Goal: Information Seeking & Learning: Learn about a topic

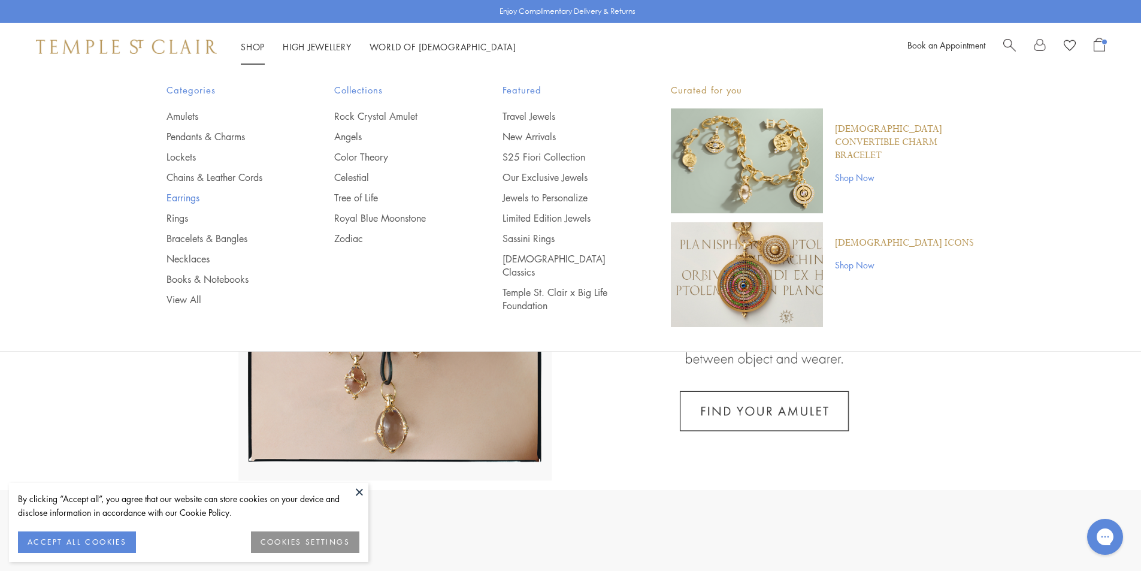
click at [195, 193] on link "Earrings" at bounding box center [226, 197] width 120 height 13
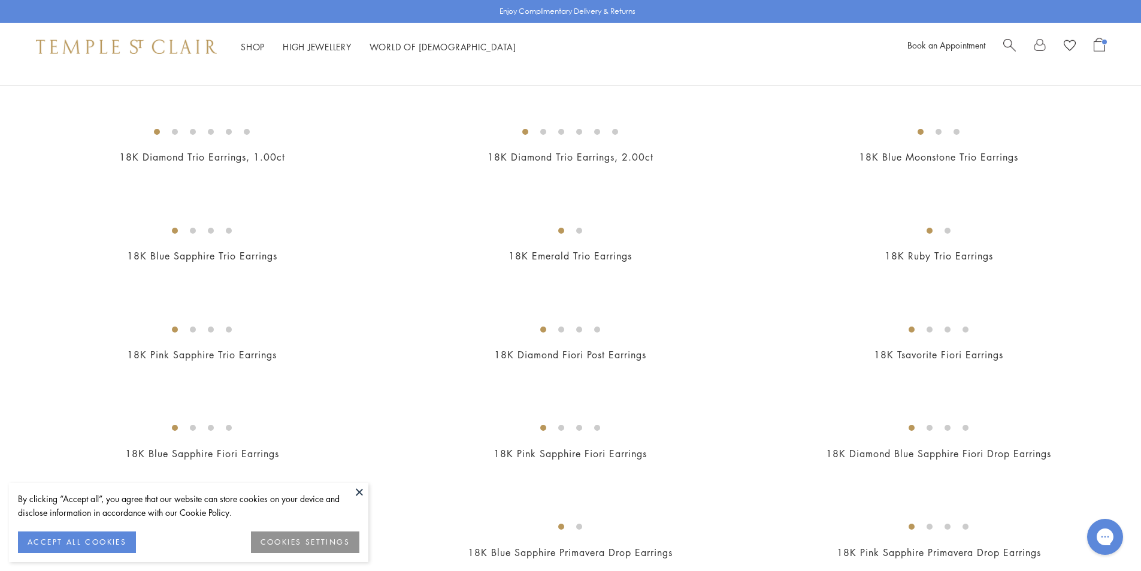
click at [361, 492] on button at bounding box center [359, 492] width 18 height 18
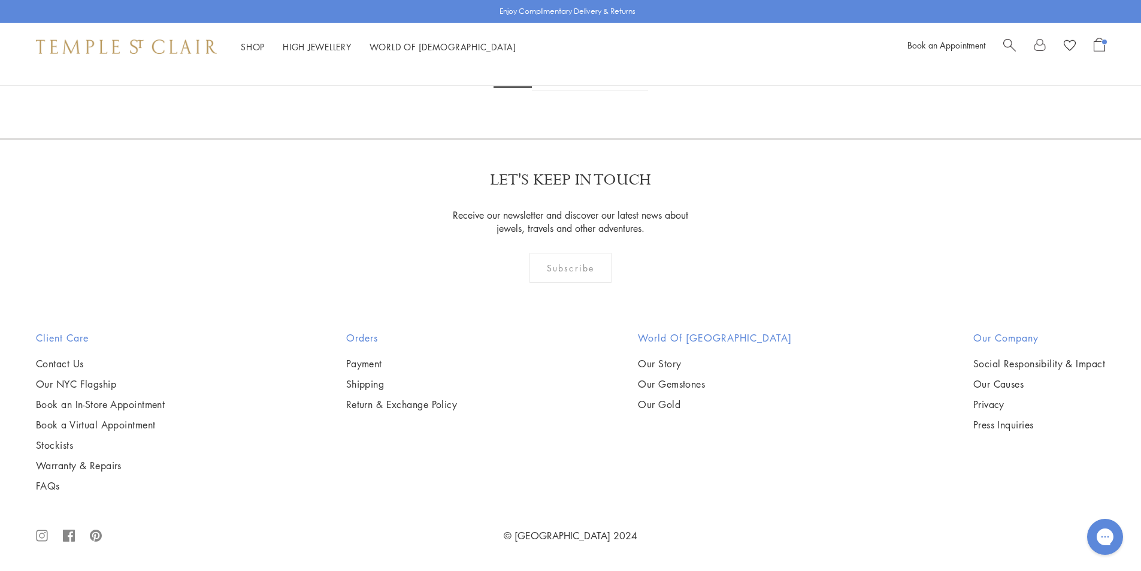
scroll to position [7486, 0]
click at [557, 90] on link "2" at bounding box center [552, 73] width 40 height 33
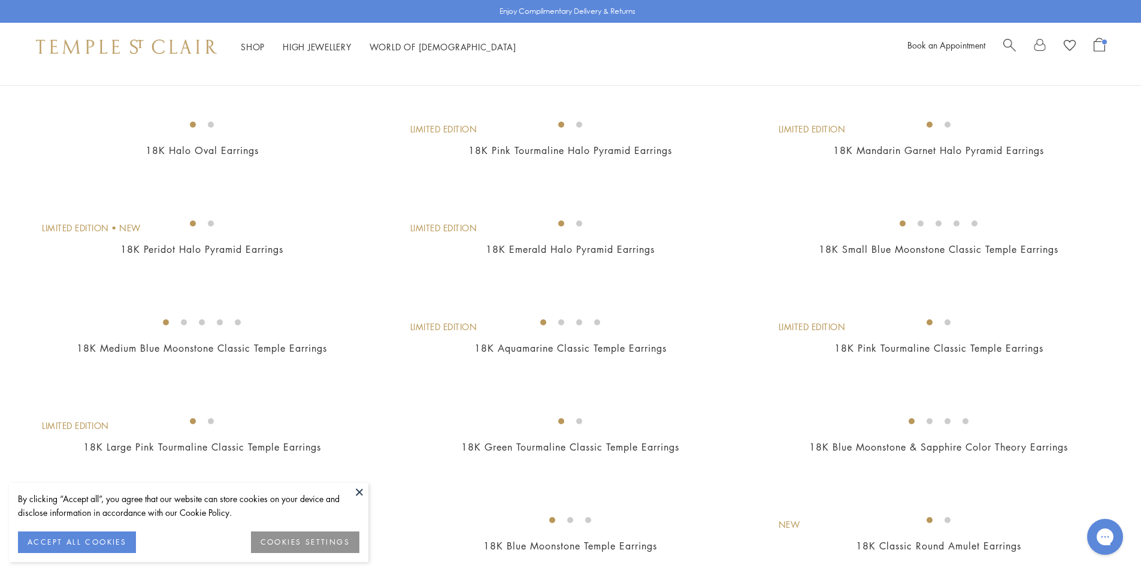
scroll to position [599, 0]
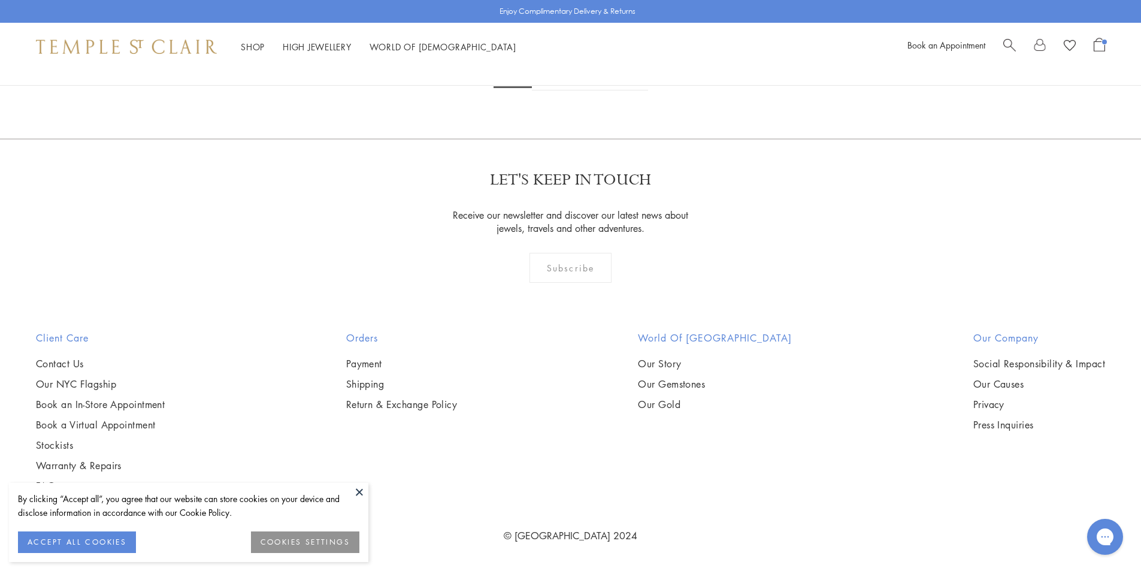
scroll to position [7725, 0]
click at [549, 90] on link "2" at bounding box center [552, 73] width 40 height 33
click at [607, 90] on link "3" at bounding box center [610, 73] width 40 height 33
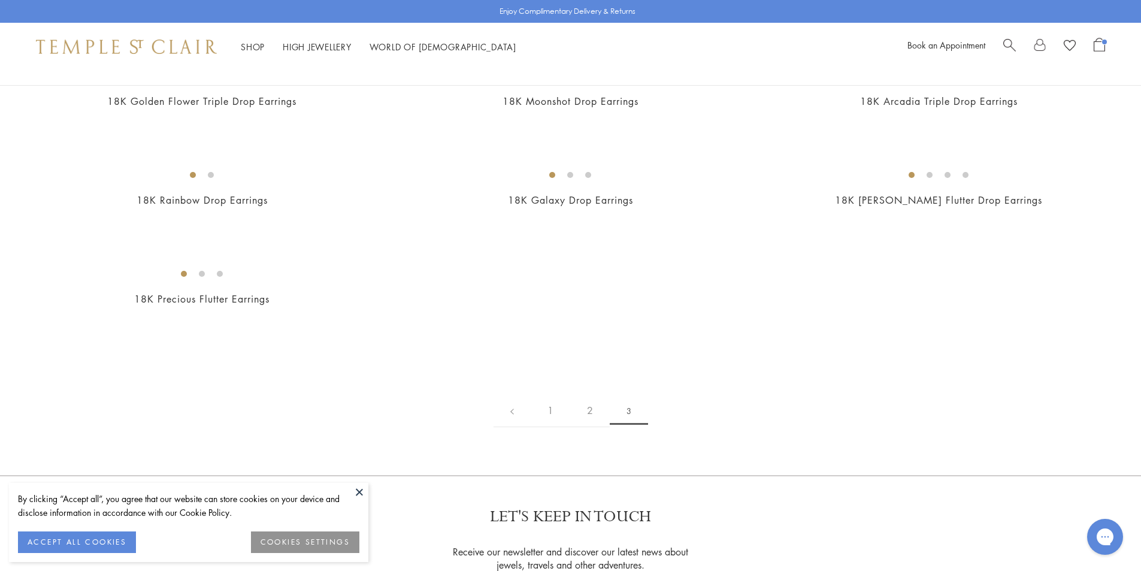
scroll to position [539, 0]
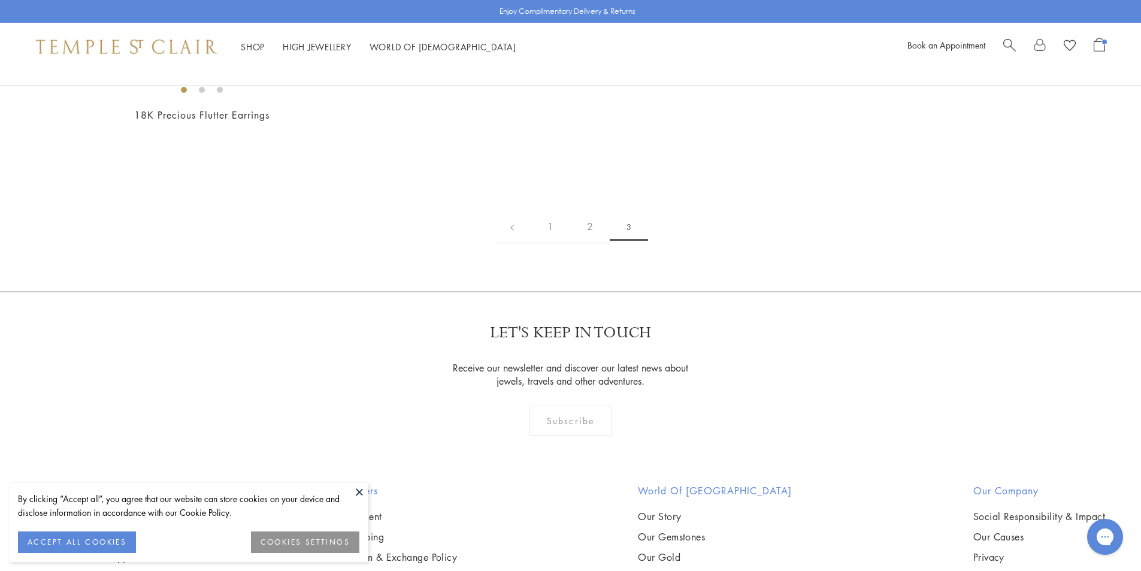
click at [355, 496] on button at bounding box center [359, 492] width 18 height 18
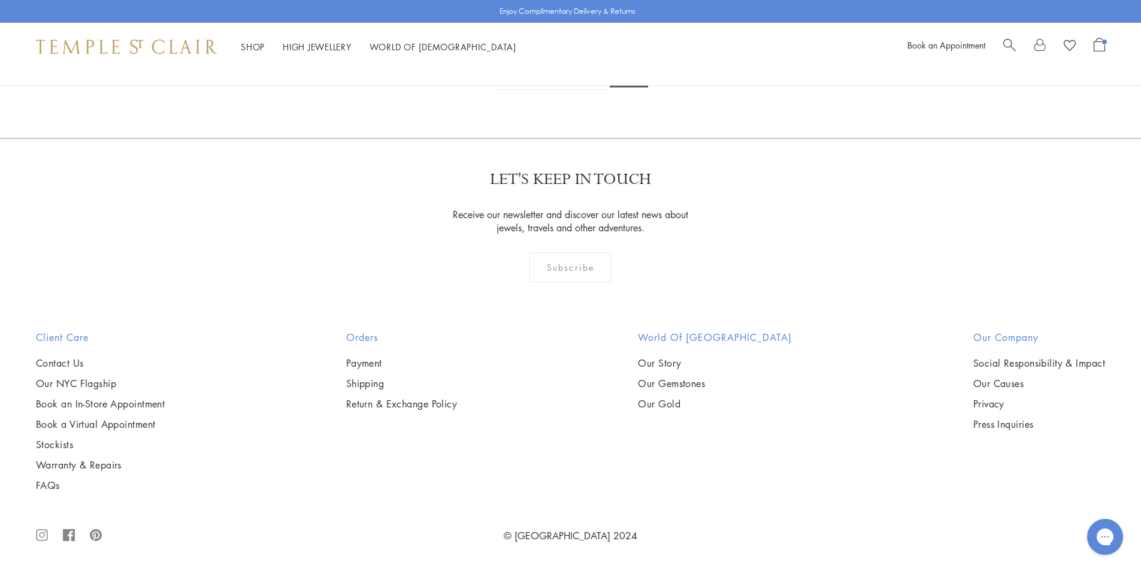
scroll to position [2096, 0]
click at [1003, 43] on div "Book an Appointment" at bounding box center [1006, 47] width 198 height 18
click at [1011, 43] on span "Search" at bounding box center [1009, 44] width 13 height 13
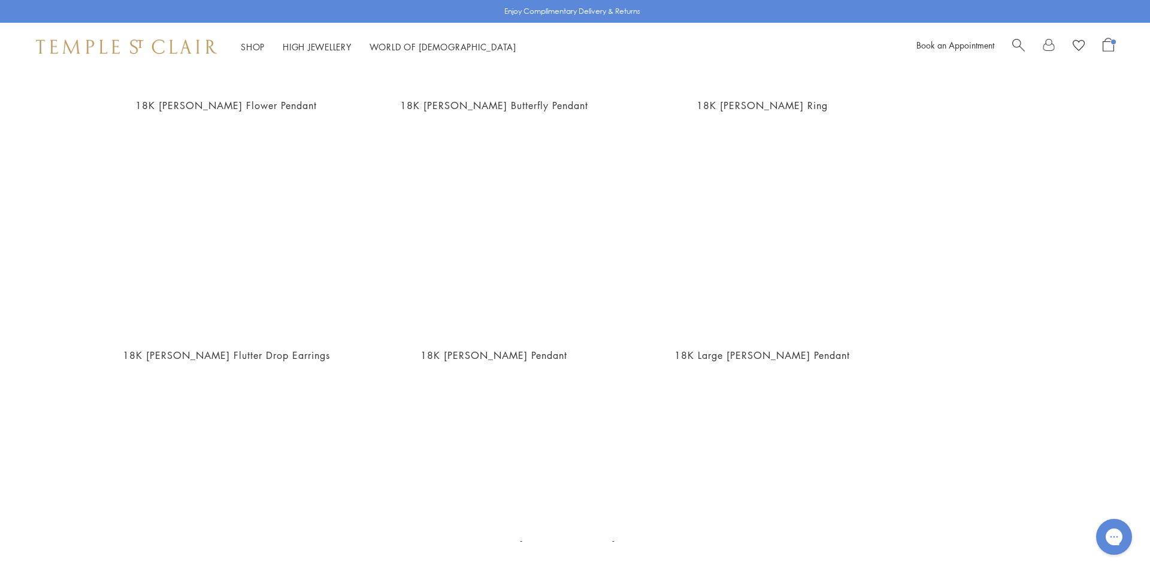
scroll to position [419, 0]
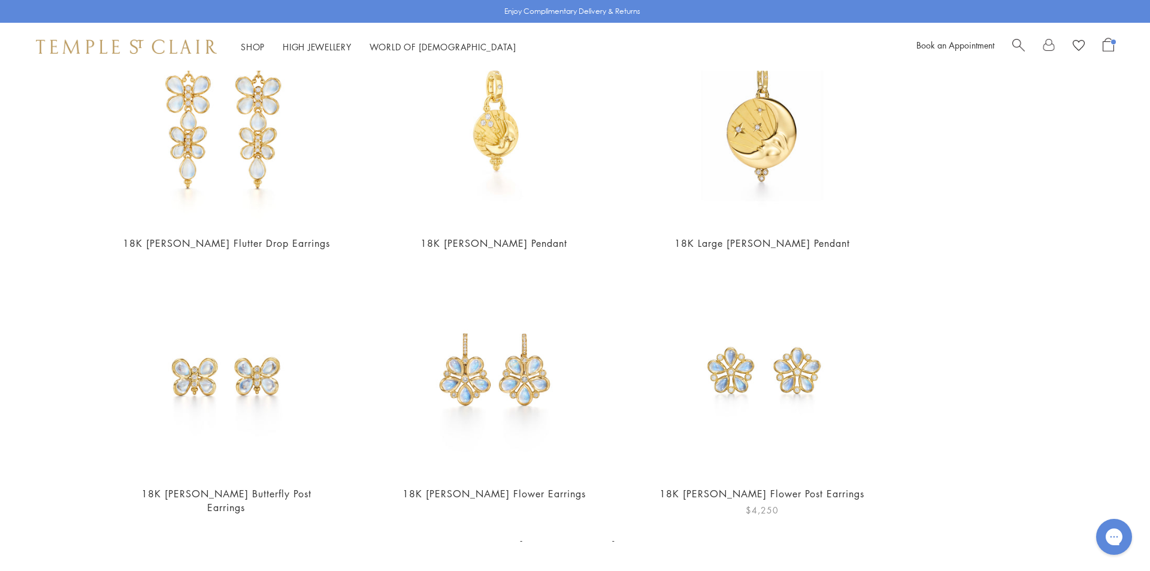
type input "**********"
click at [726, 380] on img at bounding box center [762, 371] width 208 height 208
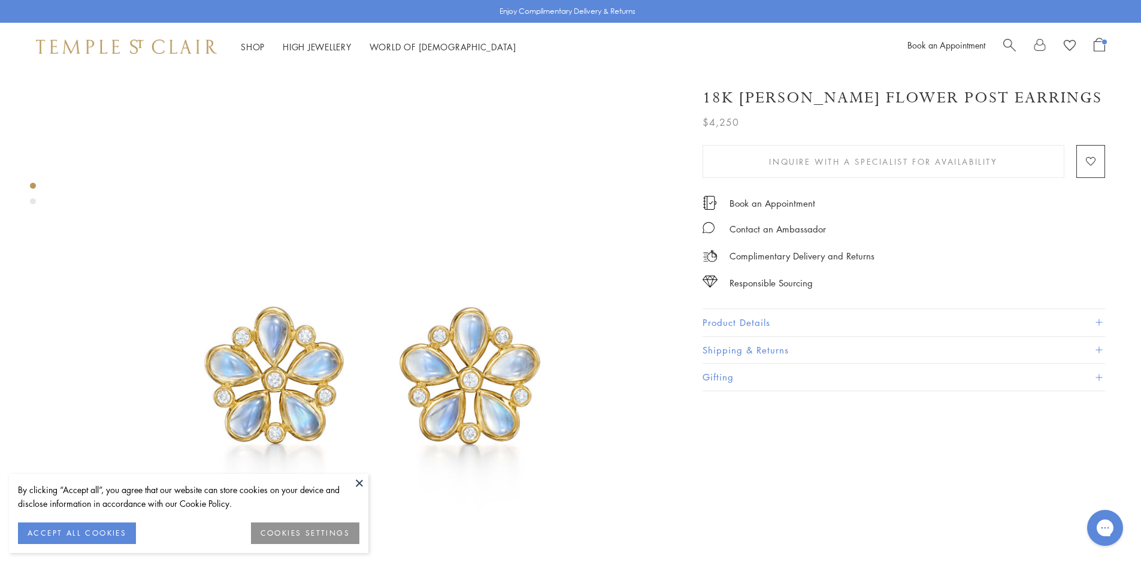
click at [770, 320] on button "Product Details" at bounding box center [903, 322] width 402 height 27
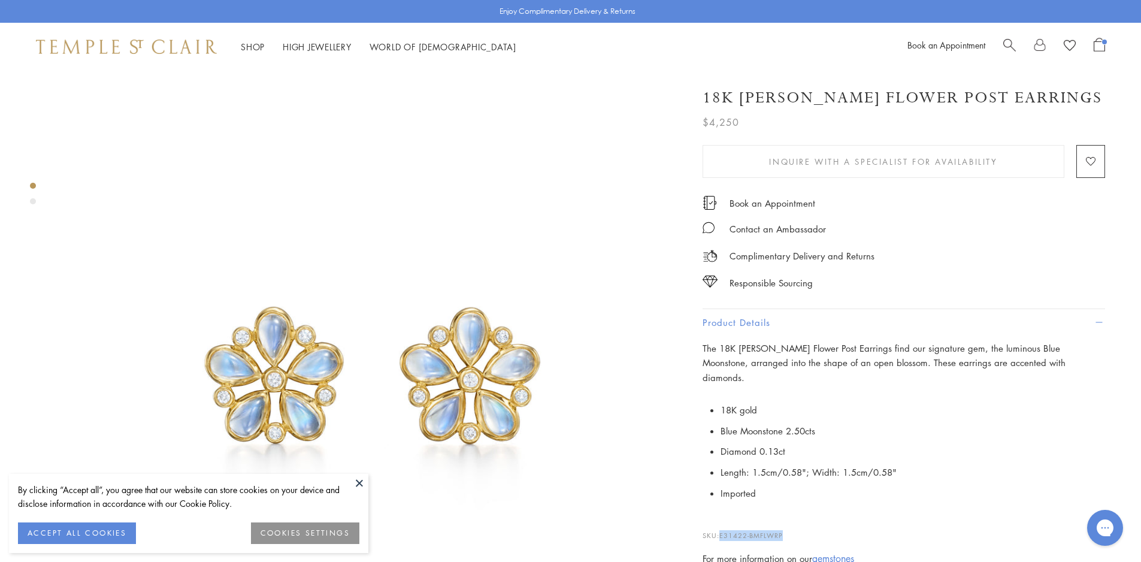
drag, startPoint x: 791, startPoint y: 519, endPoint x: 723, endPoint y: 521, distance: 68.3
click at [723, 521] on p "SKU: E31422-BMFLWRP" at bounding box center [903, 529] width 402 height 23
copy span "E31422-BMFLWRP"
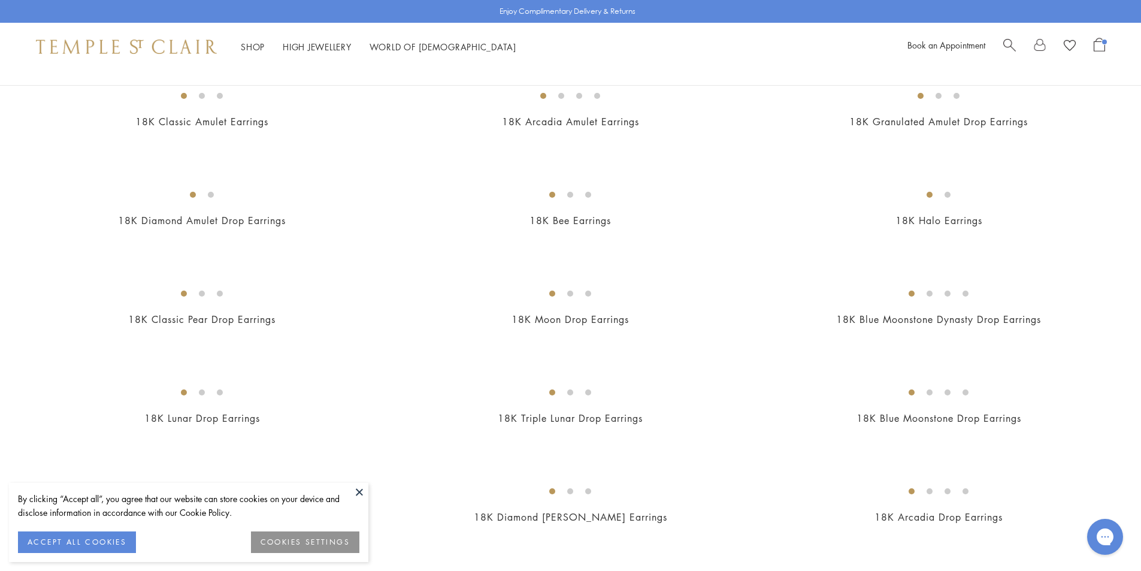
scroll to position [958, 0]
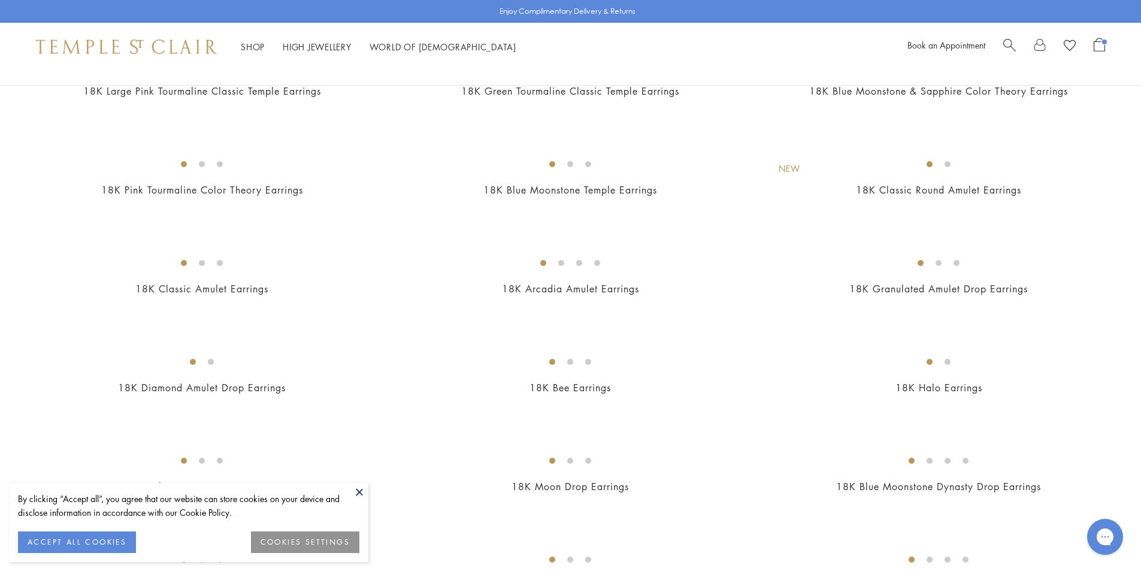
click at [1002, 46] on div "Book an Appointment" at bounding box center [1006, 47] width 198 height 18
click at [1011, 46] on span "Search" at bounding box center [1009, 44] width 13 height 13
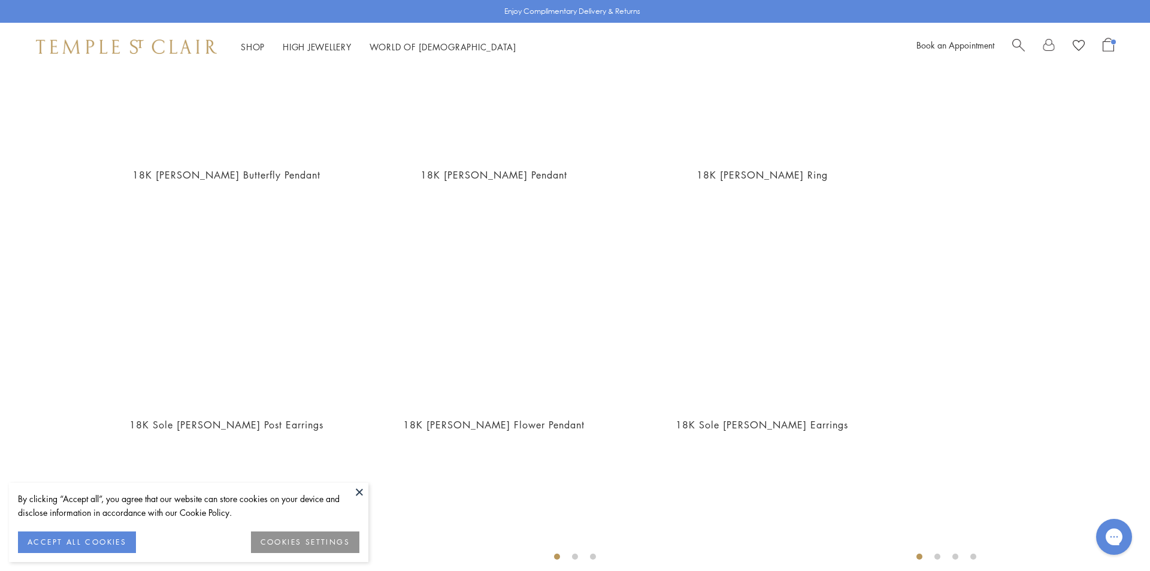
scroll to position [240, 0]
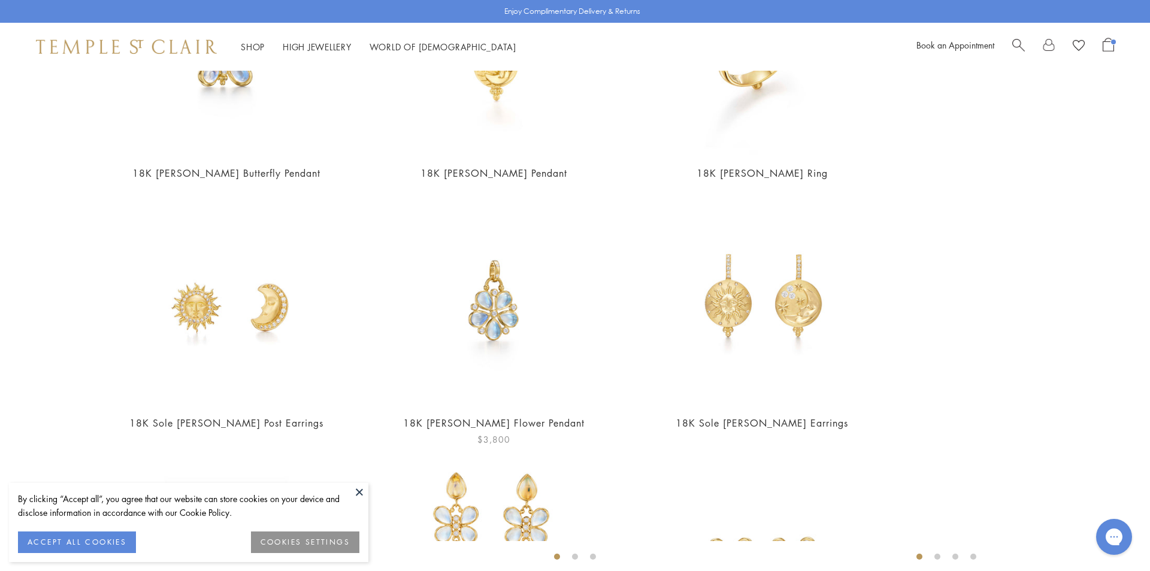
type input "****"
click at [477, 310] on img at bounding box center [494, 300] width 208 height 208
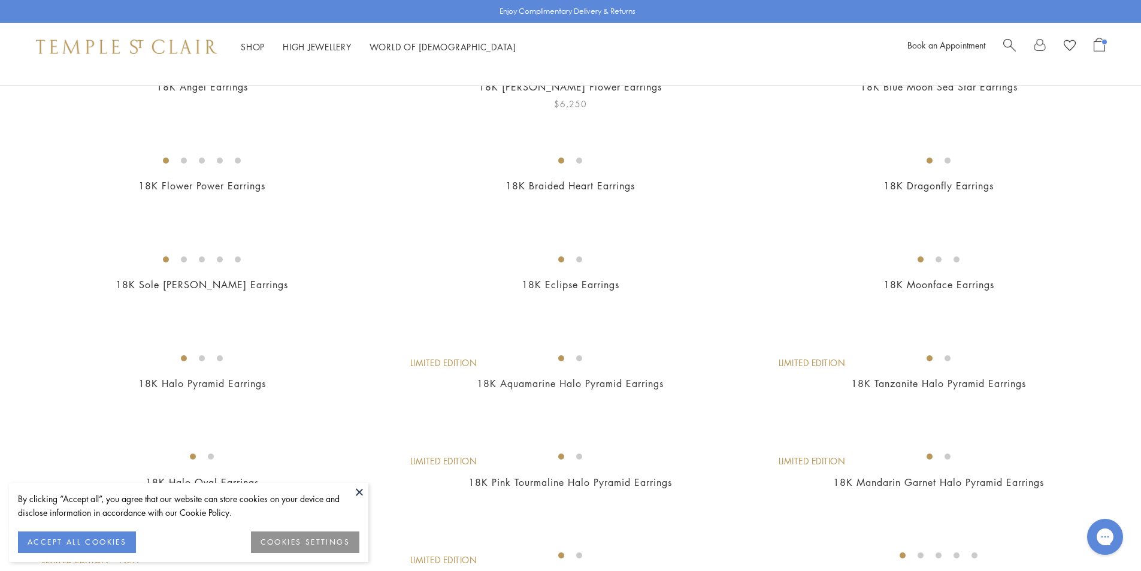
scroll to position [299, 0]
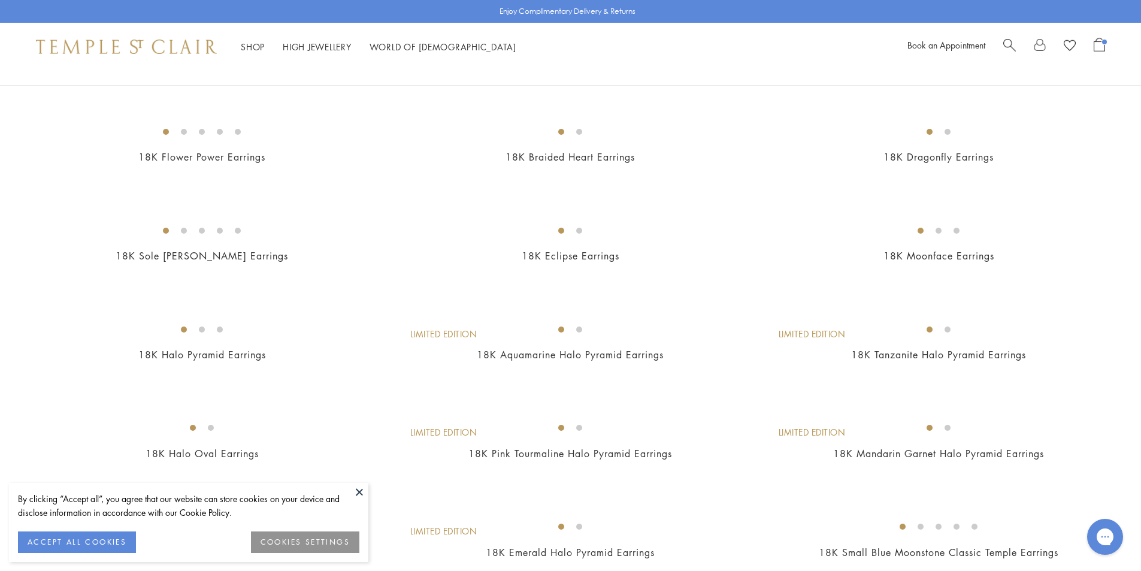
click at [0, 0] on img at bounding box center [0, 0] width 0 height 0
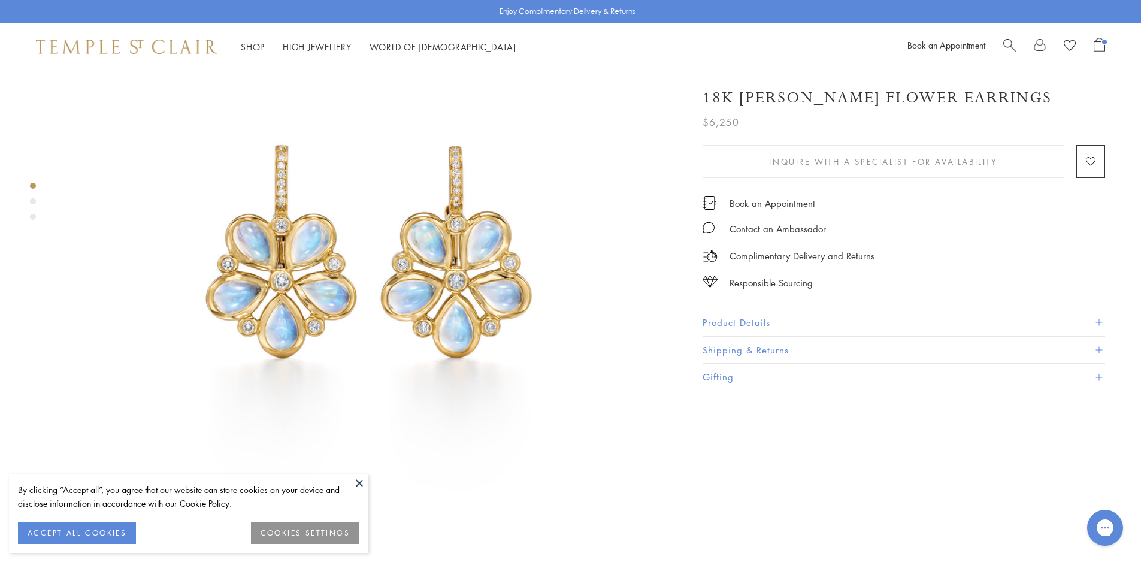
scroll to position [120, 0]
click at [768, 321] on button "Product Details" at bounding box center [903, 322] width 402 height 27
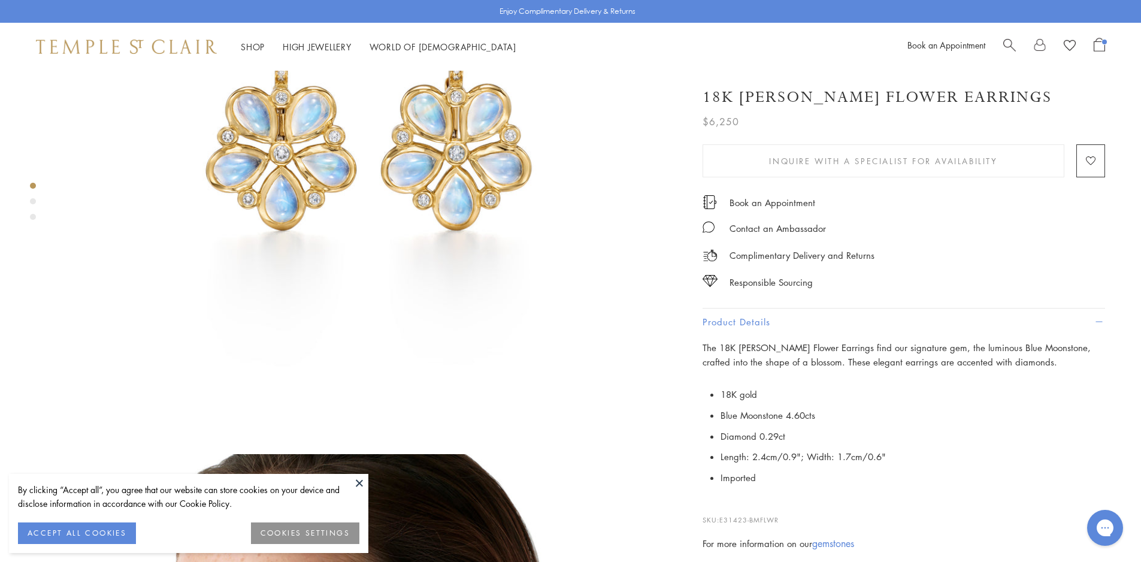
scroll to position [359, 0]
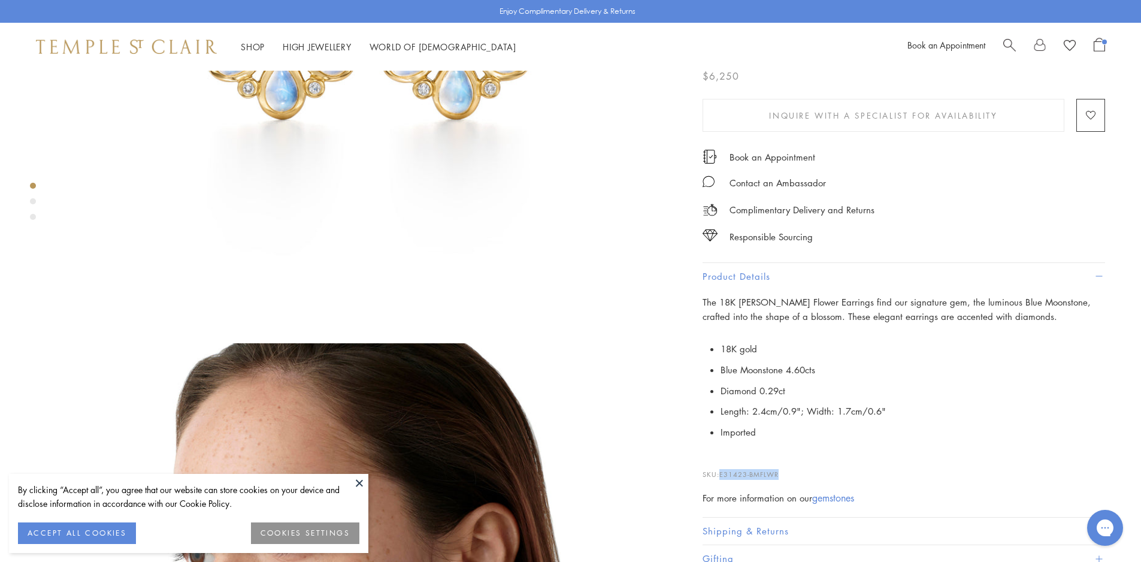
drag, startPoint x: 788, startPoint y: 474, endPoint x: 721, endPoint y: 473, distance: 66.5
click at [721, 473] on p "SKU: E31423-BMFLWR" at bounding box center [903, 468] width 402 height 23
copy span "E31423-BMFLWR"
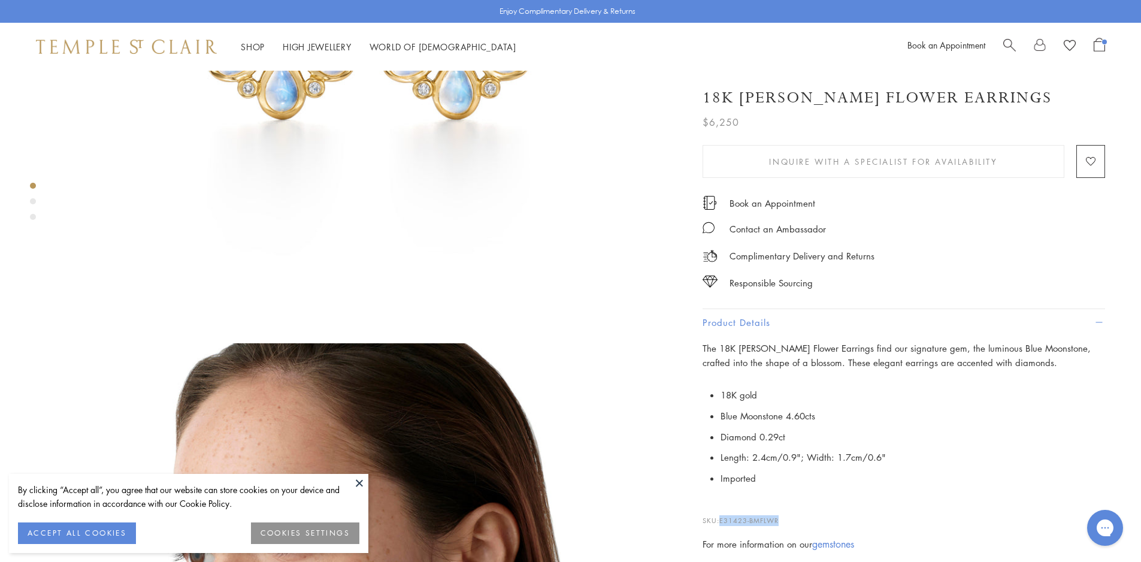
scroll to position [60, 0]
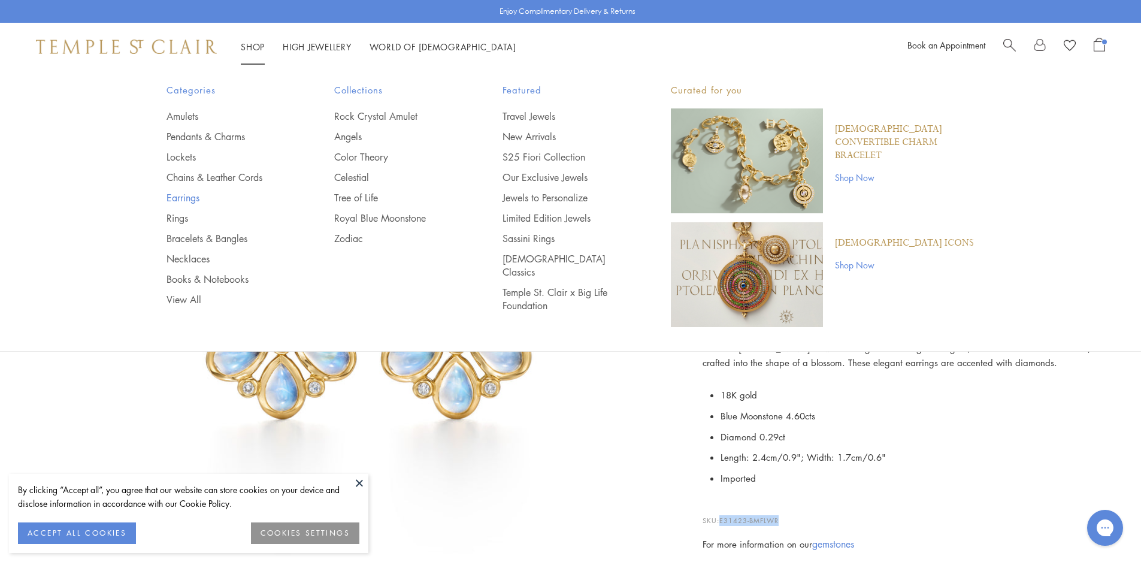
click at [191, 199] on link "Earrings" at bounding box center [226, 197] width 120 height 13
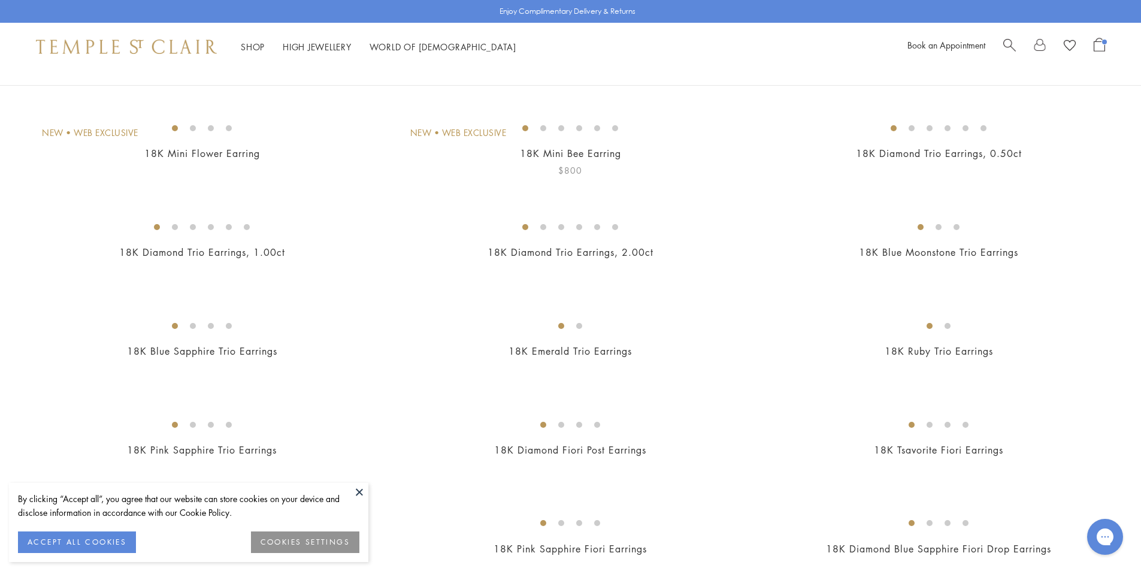
scroll to position [299, 0]
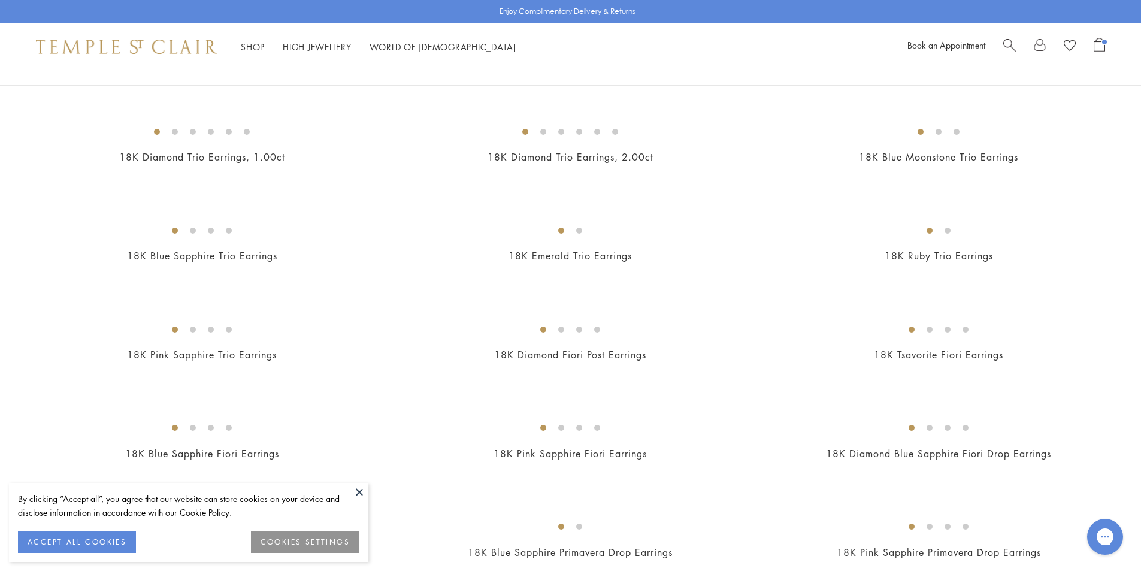
click at [364, 496] on button at bounding box center [359, 492] width 18 height 18
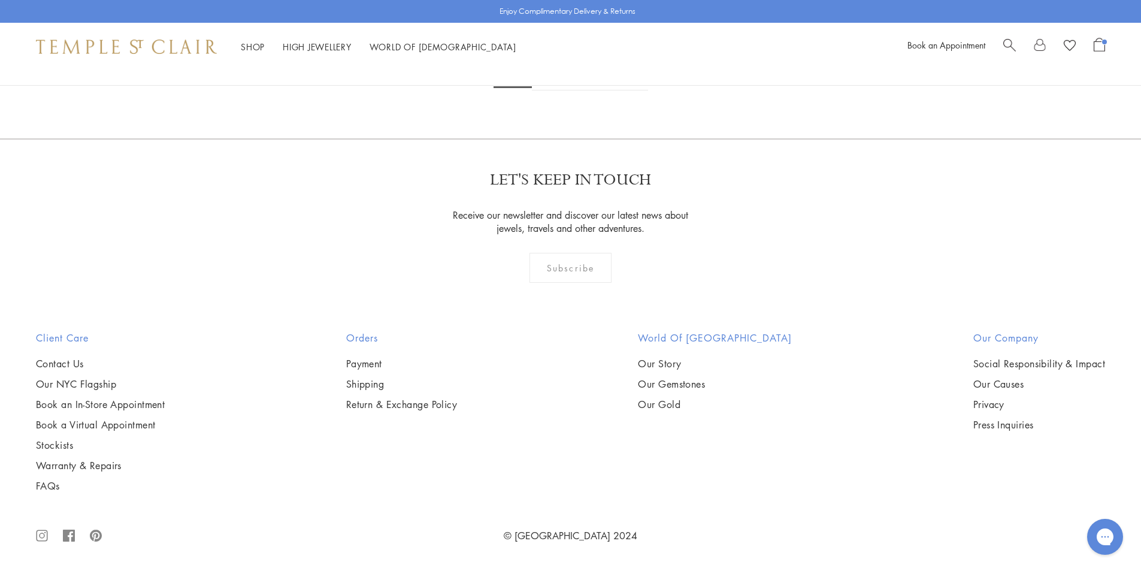
scroll to position [5270, 0]
click at [0, 0] on img at bounding box center [0, 0] width 0 height 0
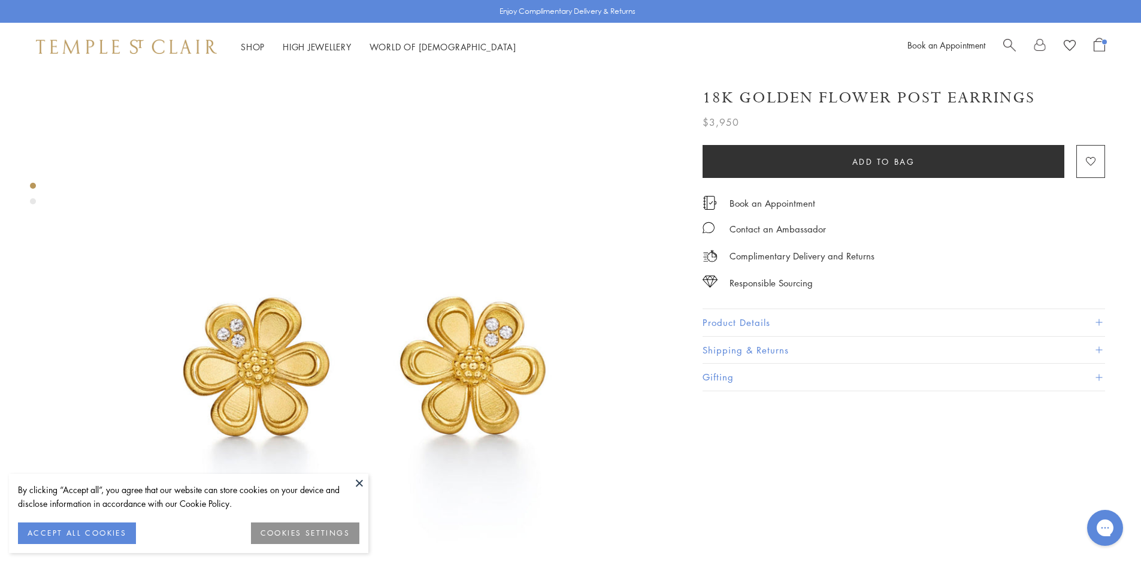
click at [818, 302] on div "18K Golden Flower Post Earrings $3,950 On the 18K Golden Flower Post Earrings, …" at bounding box center [903, 233] width 402 height 316
click at [814, 316] on button "Product Details" at bounding box center [903, 322] width 402 height 27
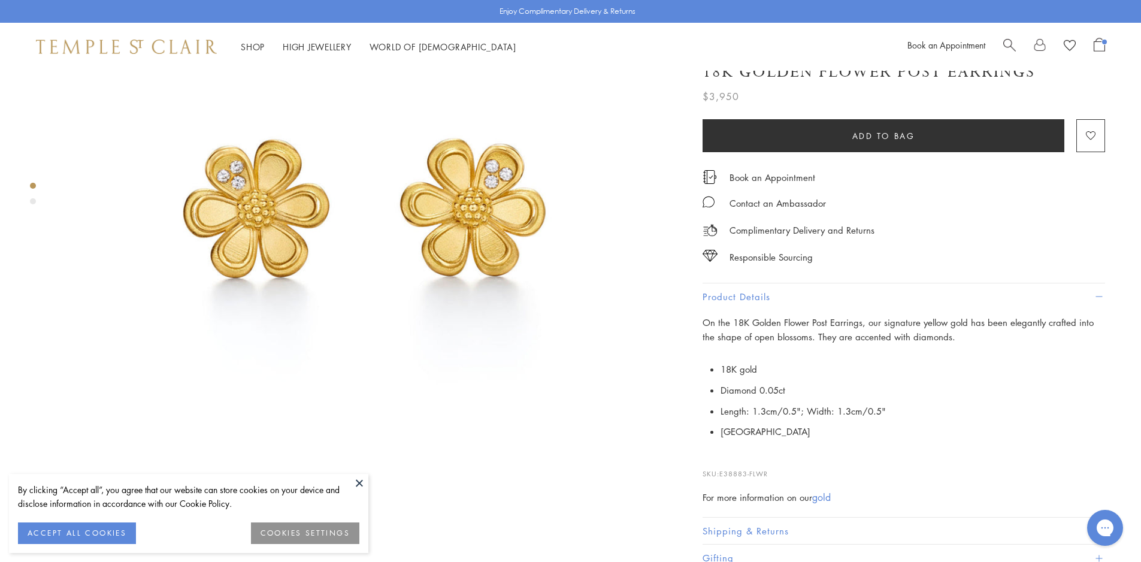
scroll to position [180, 0]
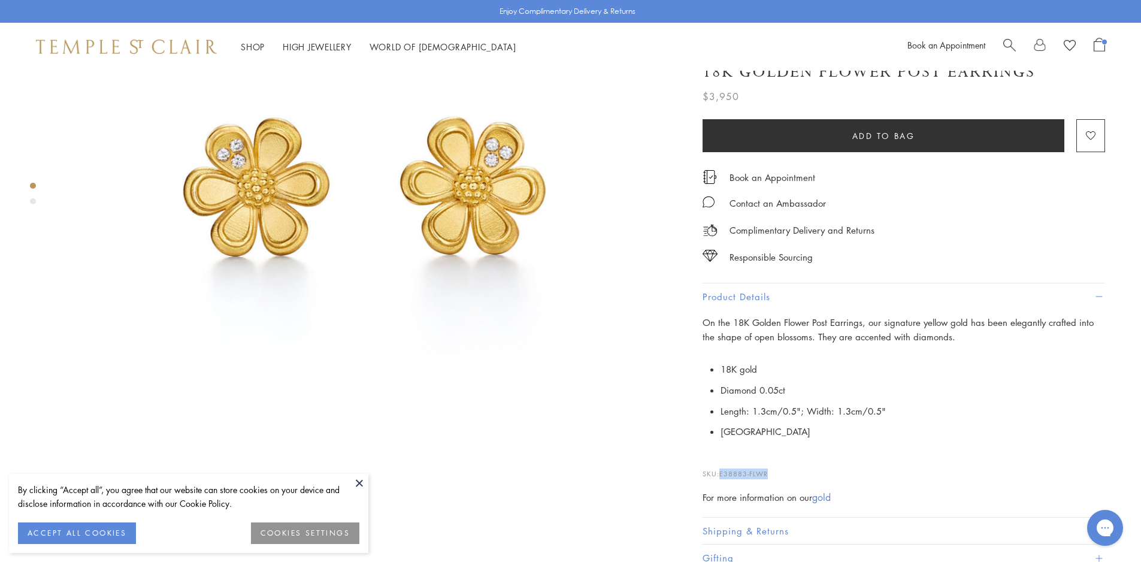
drag, startPoint x: 779, startPoint y: 476, endPoint x: 720, endPoint y: 473, distance: 59.4
click at [720, 473] on p "SKU: E38883-FLWR" at bounding box center [903, 467] width 402 height 23
copy p "E38883-FLWR"
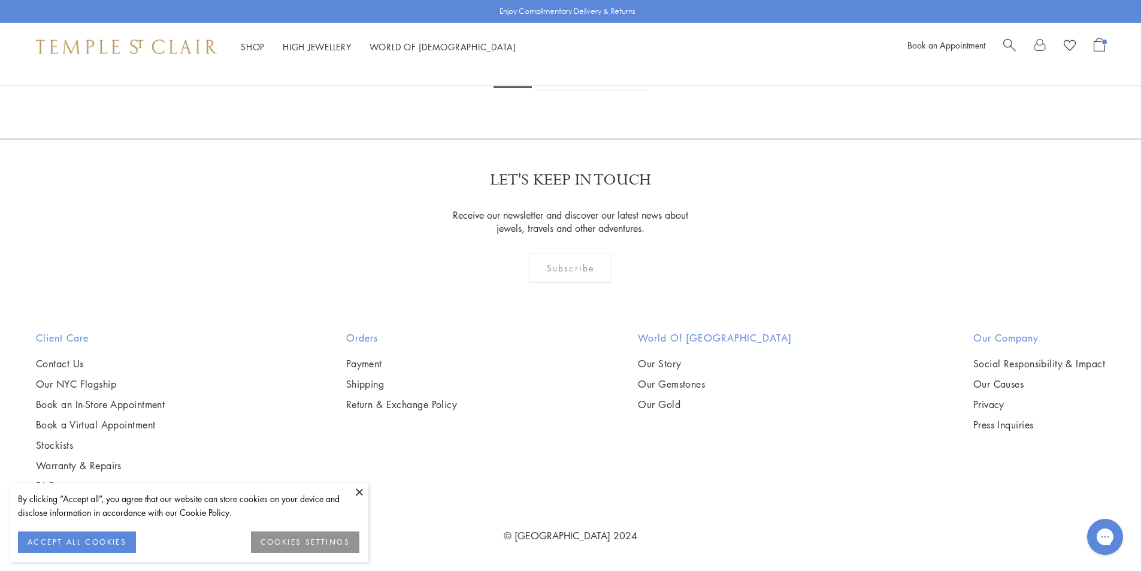
scroll to position [3650, 0]
click at [363, 495] on button at bounding box center [359, 492] width 18 height 18
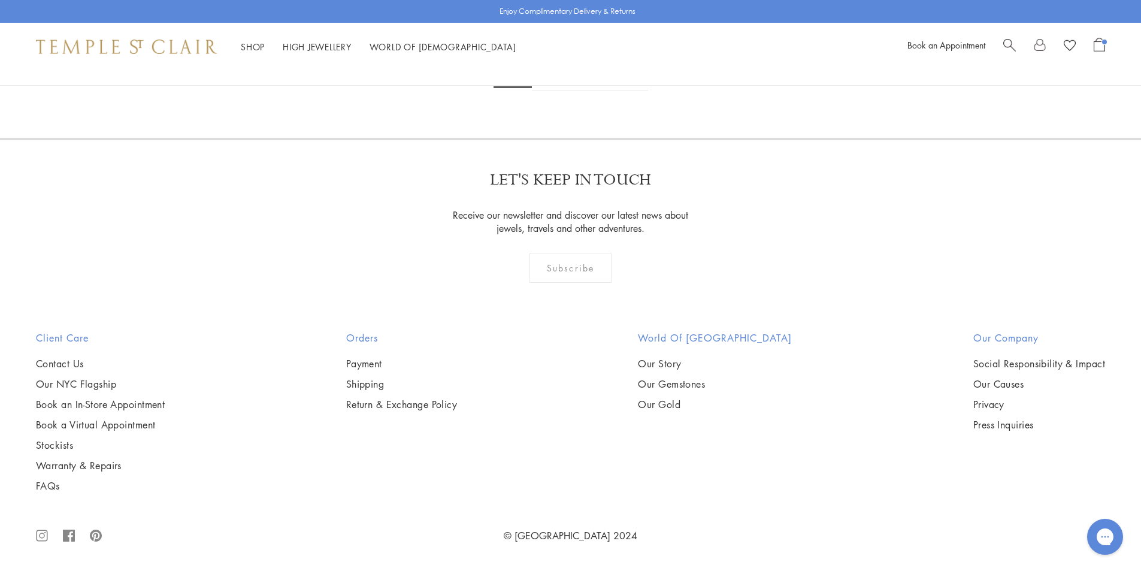
scroll to position [5689, 0]
click at [0, 0] on img at bounding box center [0, 0] width 0 height 0
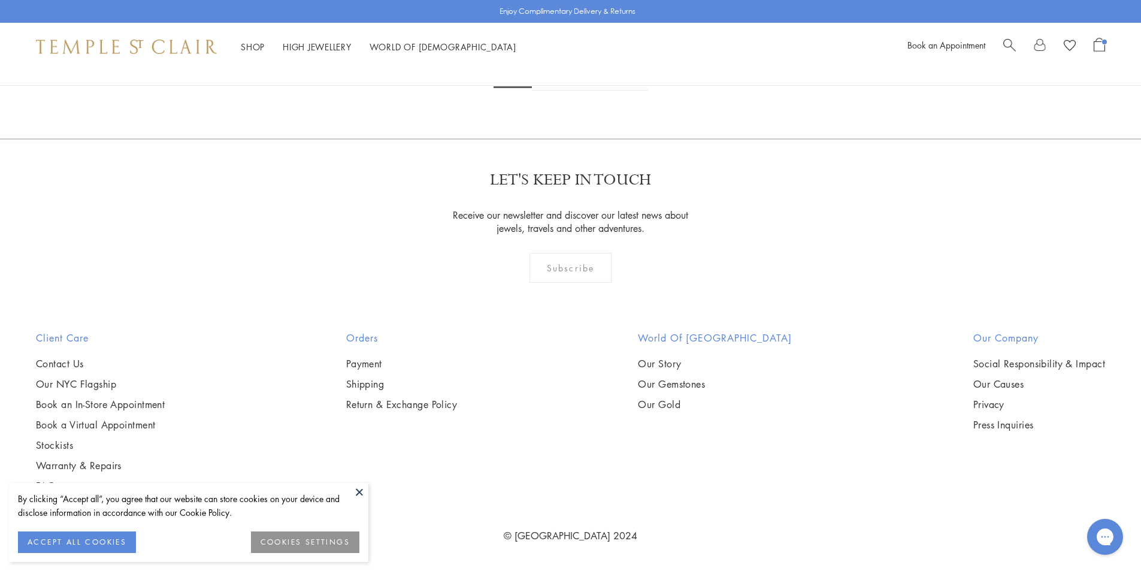
scroll to position [6046, 0]
click at [0, 0] on img at bounding box center [0, 0] width 0 height 0
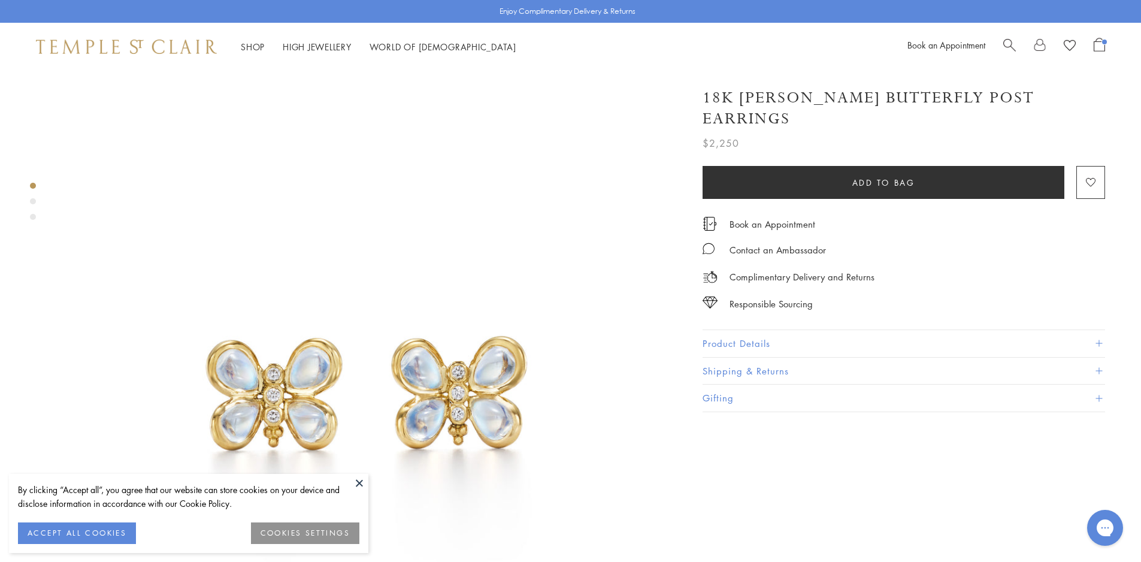
click at [832, 342] on button "Product Details" at bounding box center [903, 343] width 402 height 27
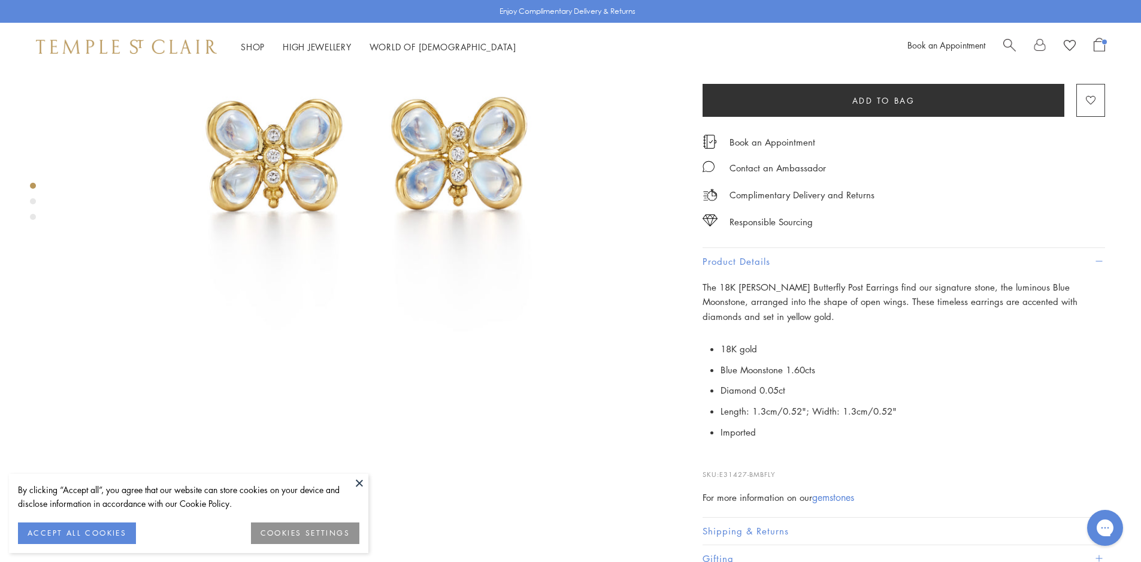
scroll to position [240, 0]
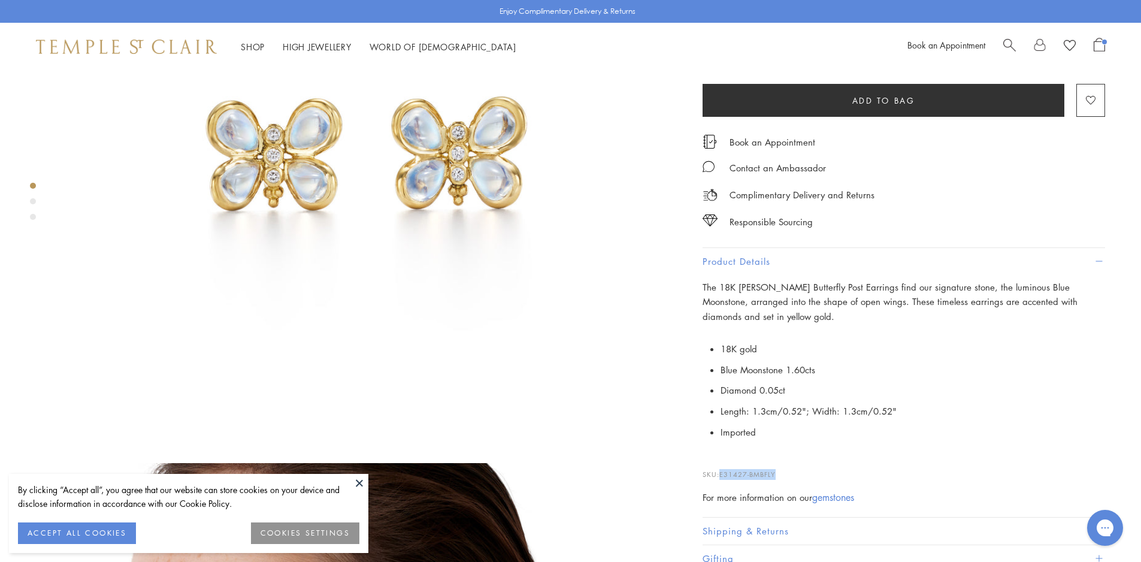
drag, startPoint x: 788, startPoint y: 474, endPoint x: 722, endPoint y: 474, distance: 66.5
click at [722, 474] on p "SKU: E31427-BMBFLY" at bounding box center [903, 468] width 402 height 23
copy span "E31427-BMBFLY"
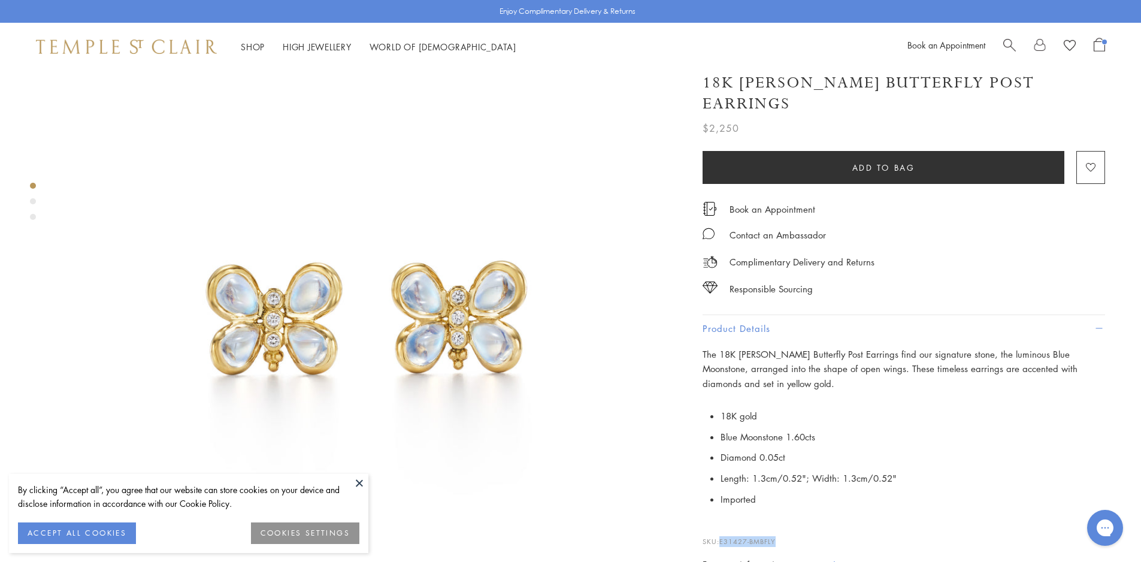
scroll to position [0, 0]
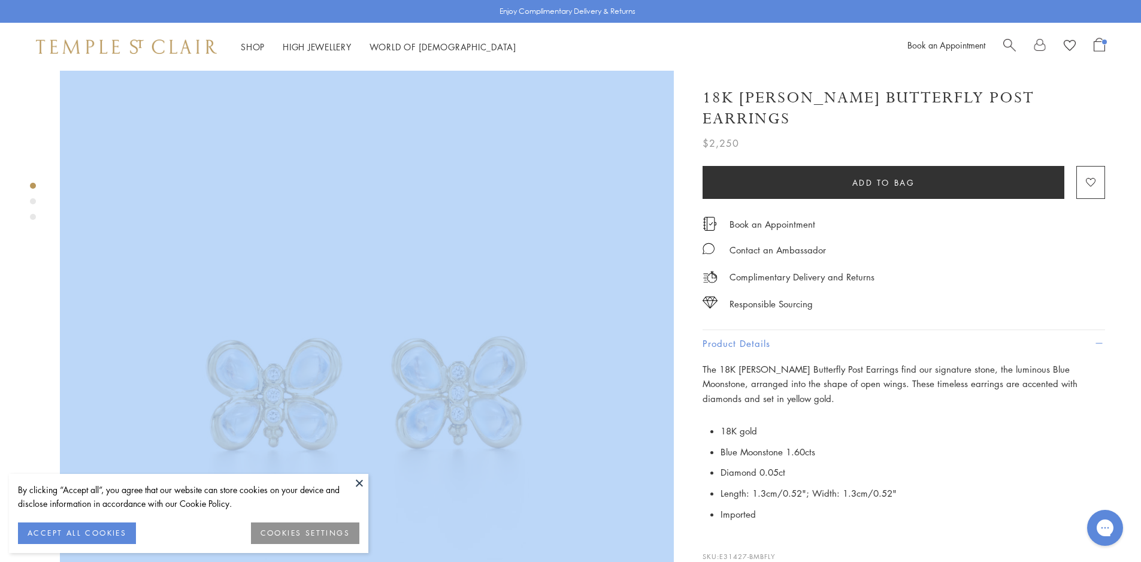
drag, startPoint x: 801, startPoint y: 122, endPoint x: 707, endPoint y: 104, distance: 95.7
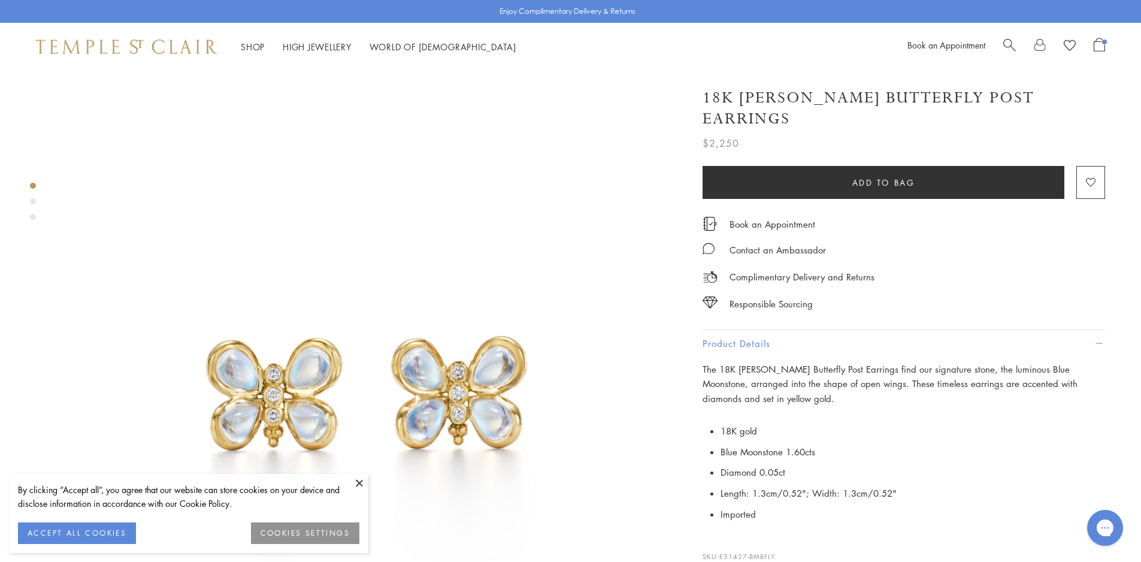
click at [792, 119] on h1 "18K [PERSON_NAME] Butterfly Post Earrings" at bounding box center [903, 108] width 402 height 42
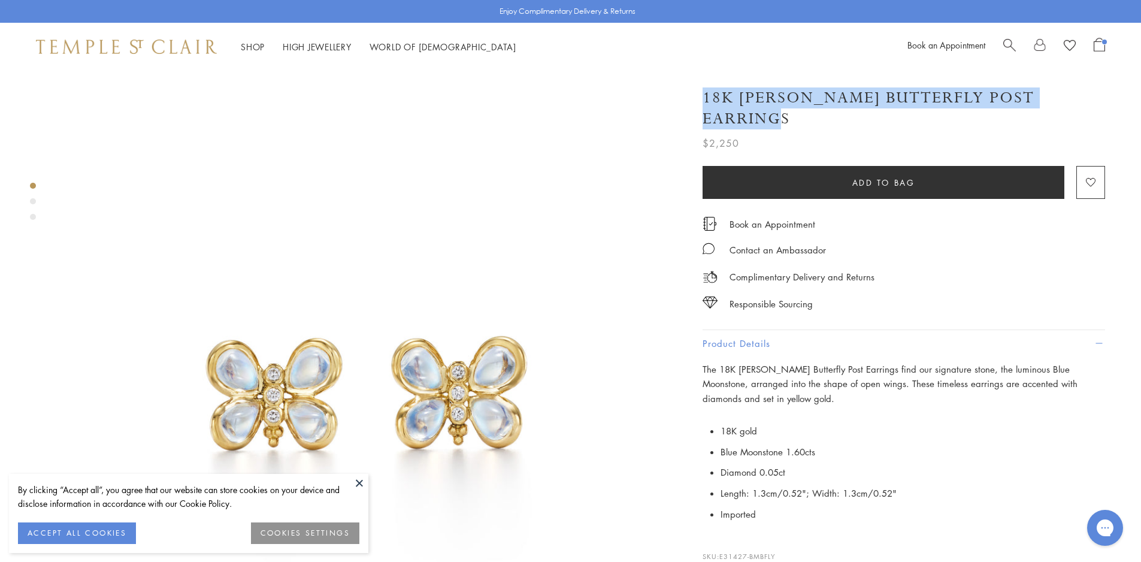
click at [803, 119] on h1 "18K [PERSON_NAME] Butterfly Post Earrings" at bounding box center [903, 108] width 402 height 42
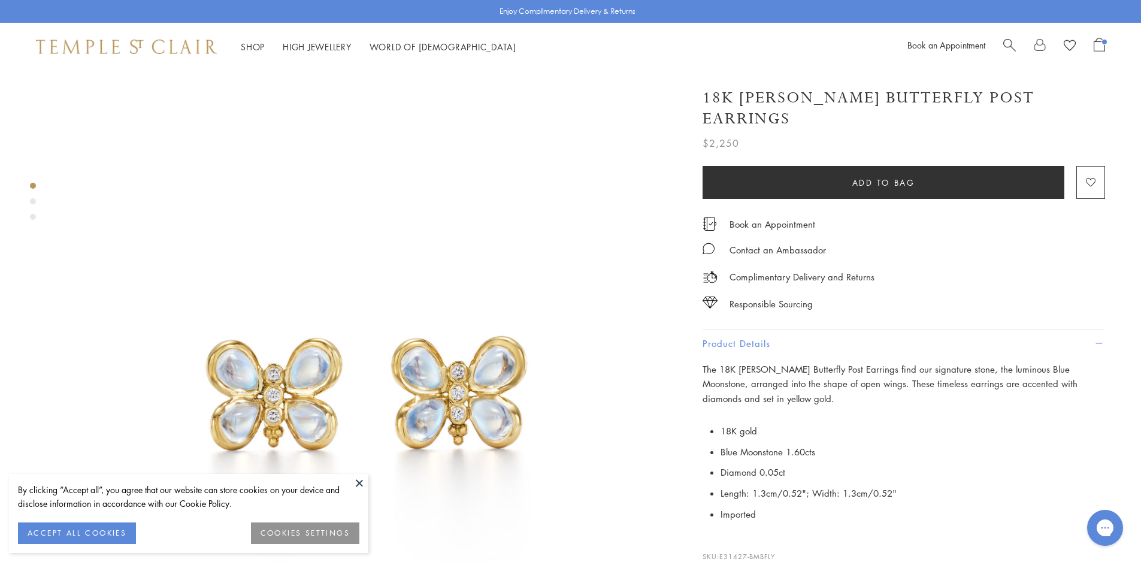
drag, startPoint x: 796, startPoint y: 122, endPoint x: 804, endPoint y: 119, distance: 7.8
click at [804, 119] on h1 "18K [PERSON_NAME] Butterfly Post Earrings" at bounding box center [903, 108] width 402 height 42
click at [355, 480] on button at bounding box center [359, 483] width 18 height 18
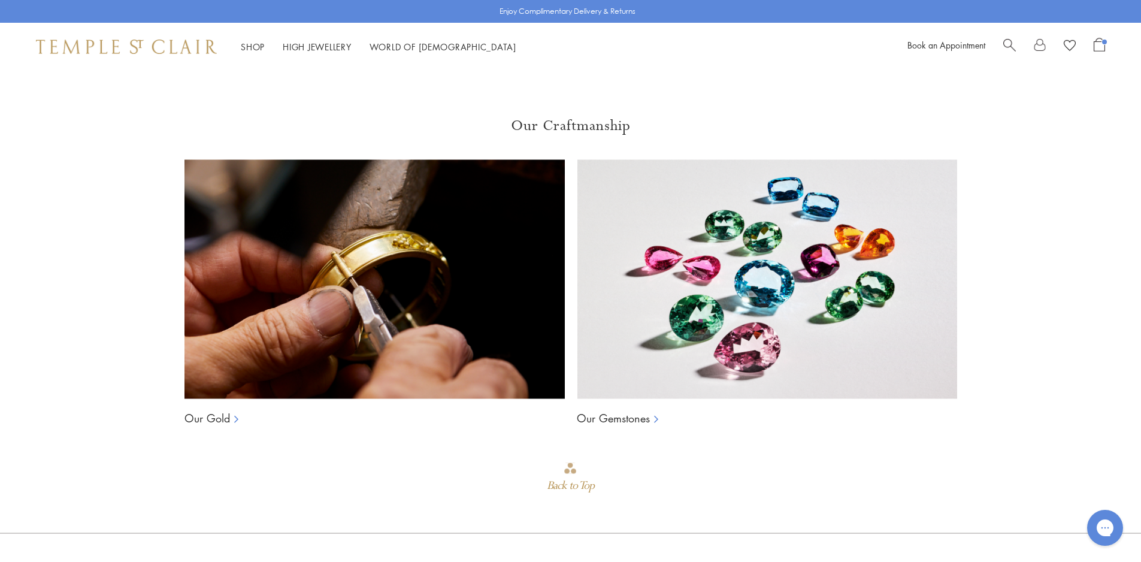
scroll to position [2336, 0]
